Goal: Task Accomplishment & Management: Use online tool/utility

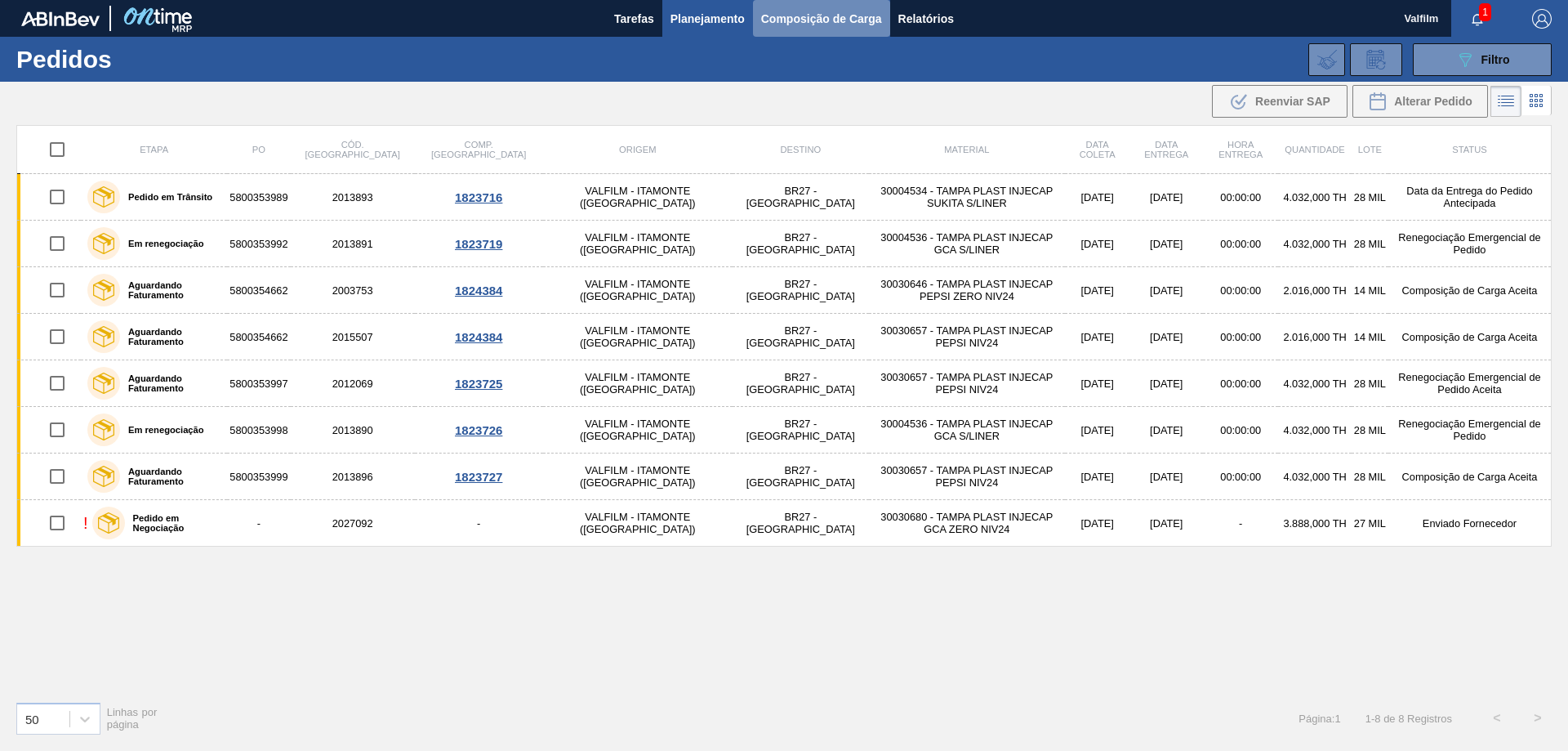
click at [819, 29] on button "Composição de Carga" at bounding box center [822, 18] width 137 height 37
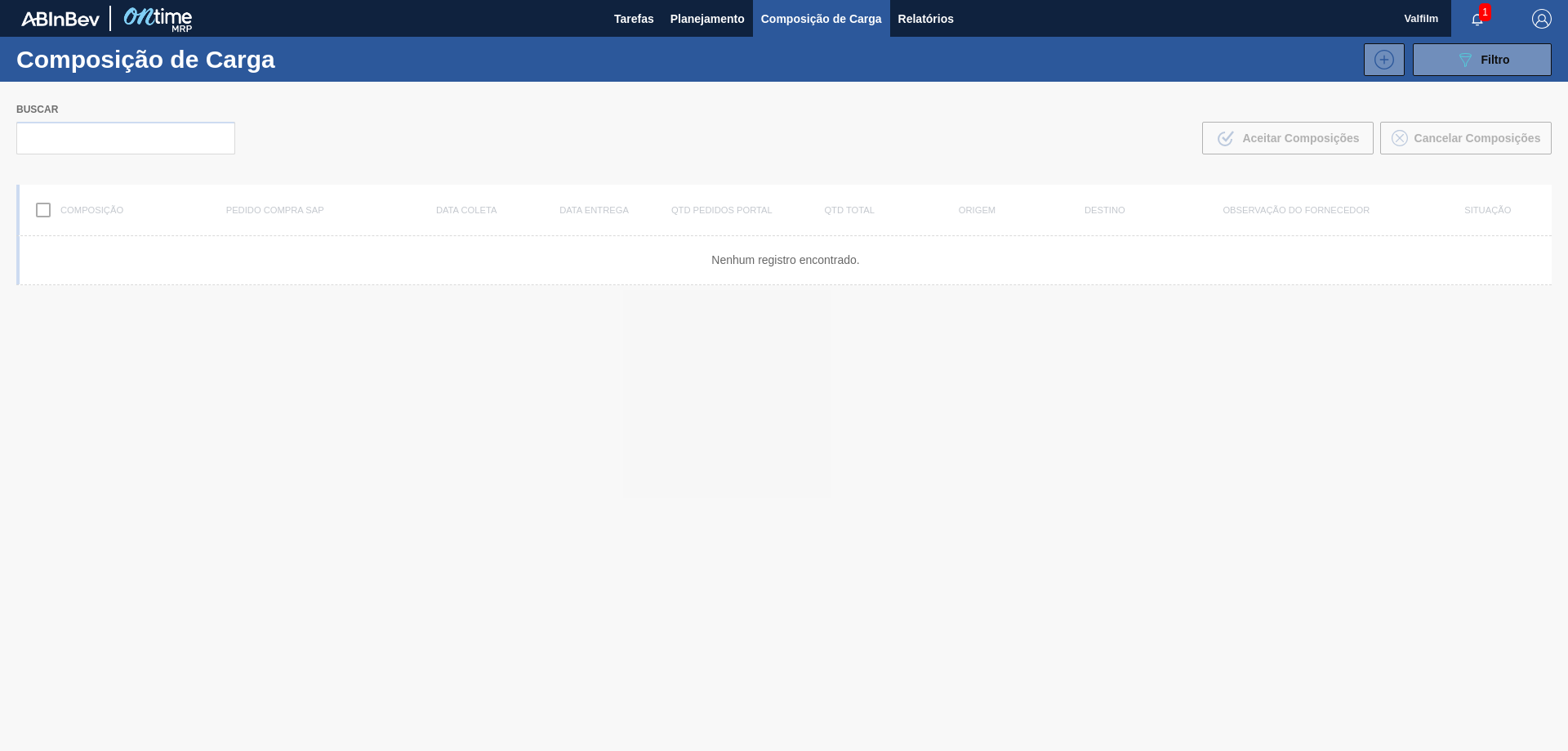
click at [294, 750] on div at bounding box center [784, 416] width 1568 height 669
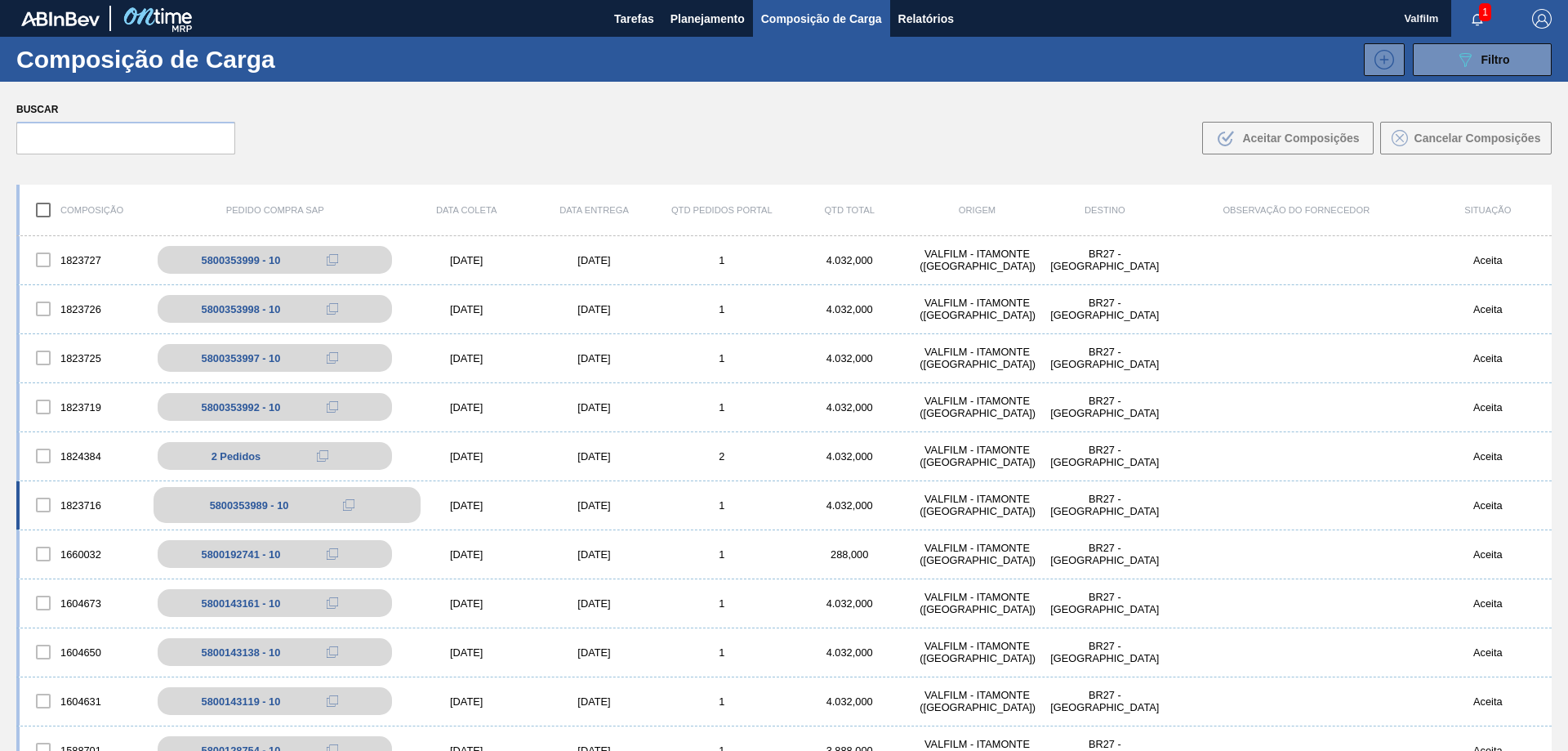
click at [322, 501] on div "5800353989 - 10" at bounding box center [287, 505] width 267 height 36
click at [316, 516] on div "5800353989 - 10" at bounding box center [287, 505] width 267 height 36
click at [470, 506] on div "15/09/2025" at bounding box center [466, 506] width 127 height 12
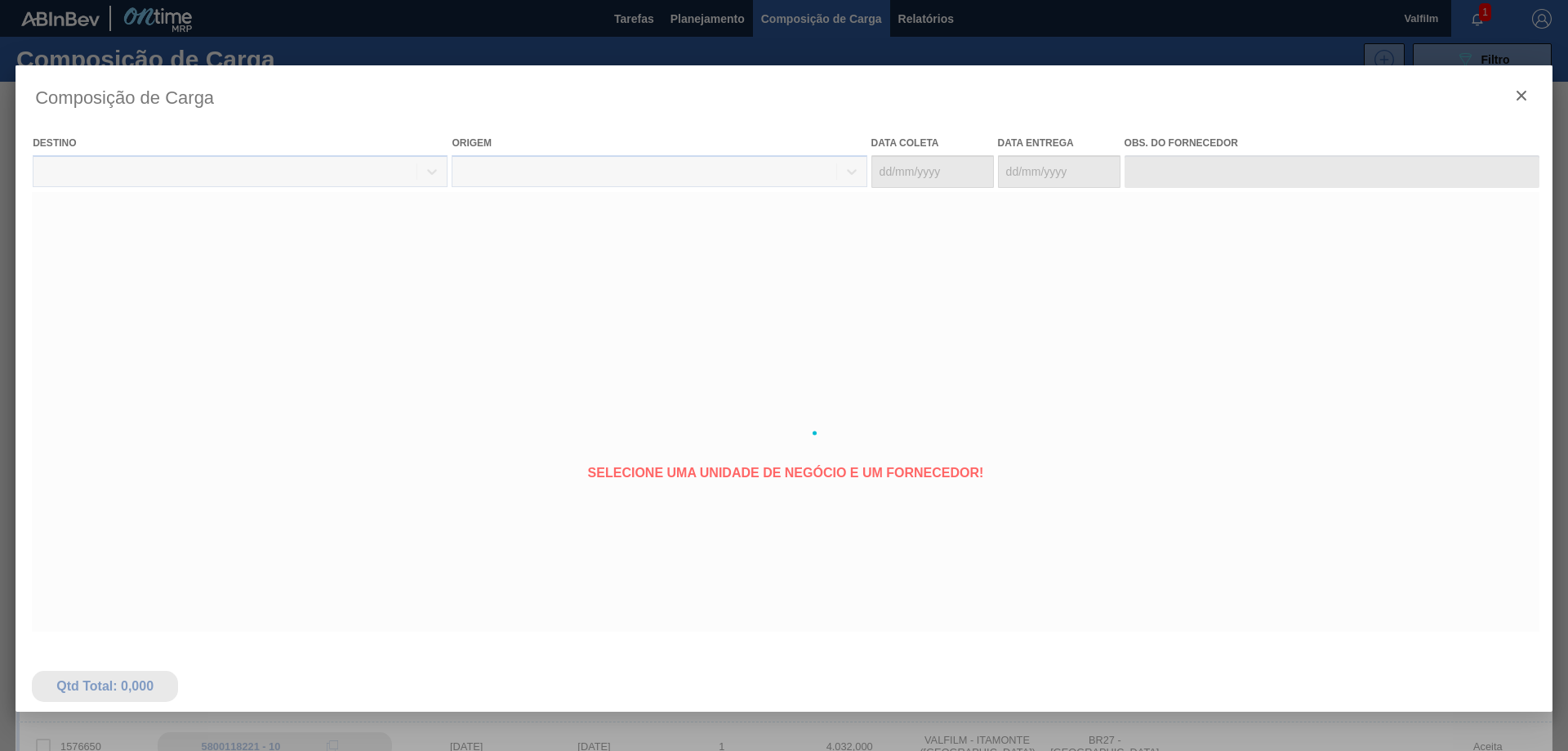
scroll to position [82, 0]
type coleta "15/09/2025"
type entrega "16/09/2025"
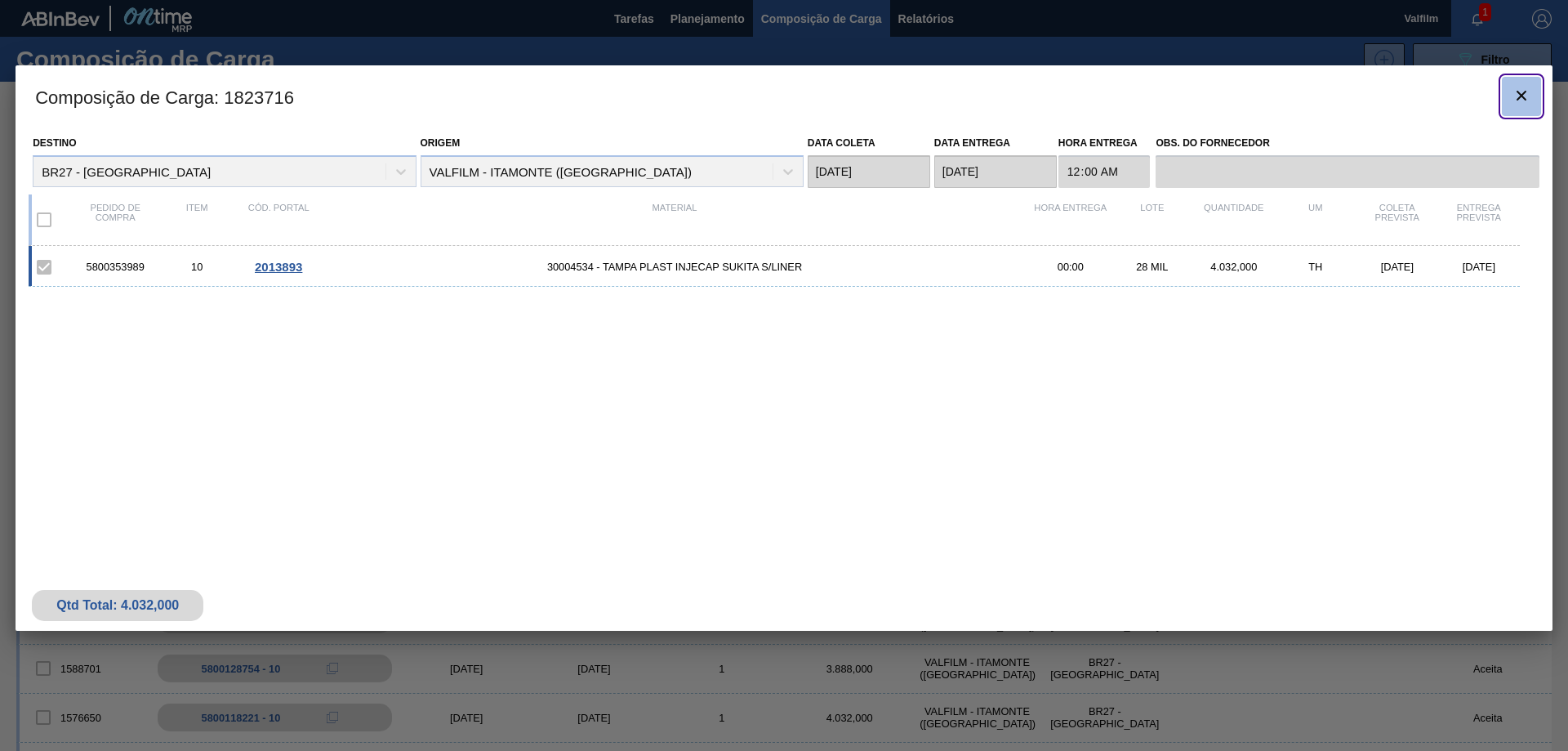
click at [1526, 98] on icon "botão de ícone" at bounding box center [1521, 95] width 10 height 10
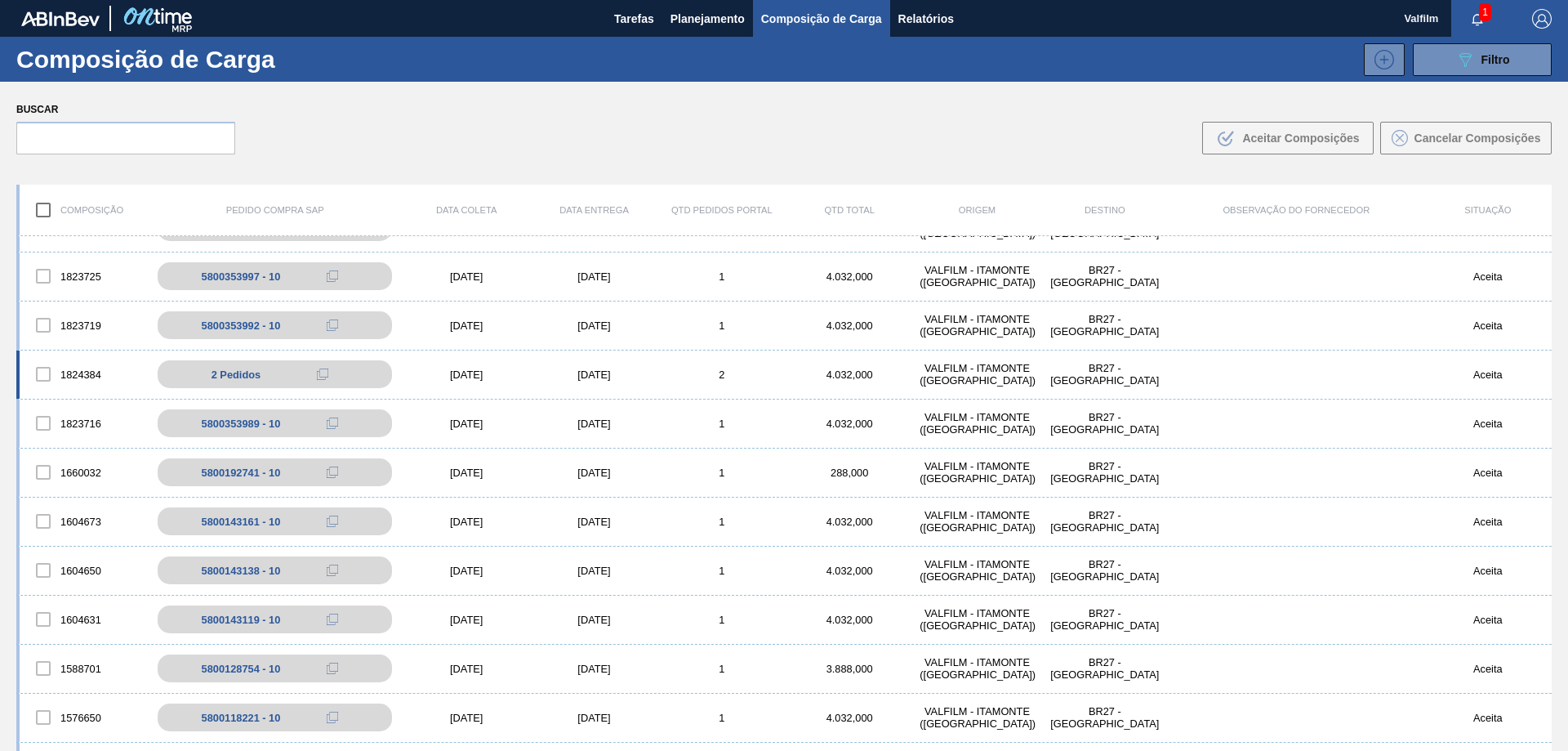
click at [457, 379] on div "[DATE]" at bounding box center [466, 375] width 127 height 12
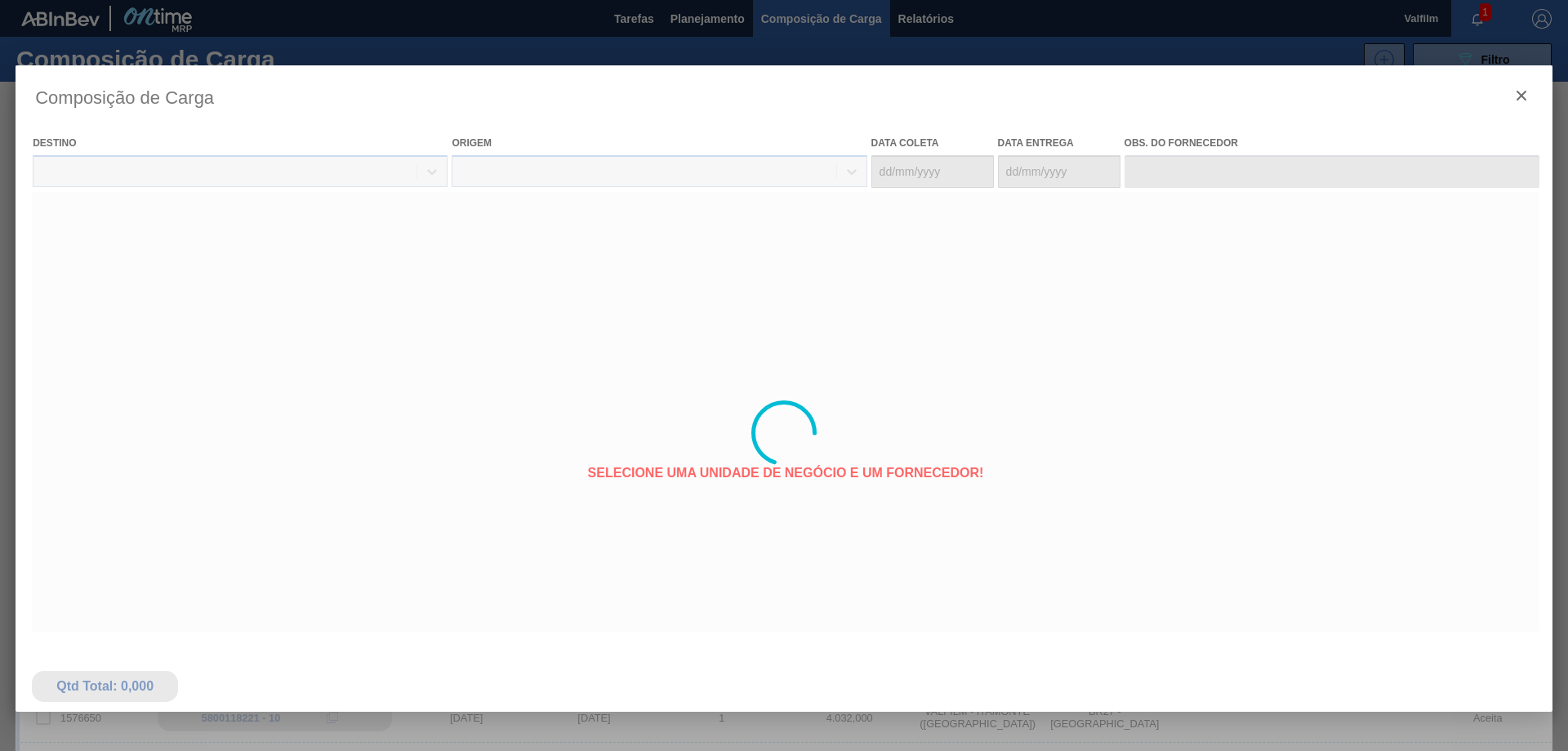
type coleta "[DATE]"
type entrega "[DATE]"
